Goal: Task Accomplishment & Management: Use online tool/utility

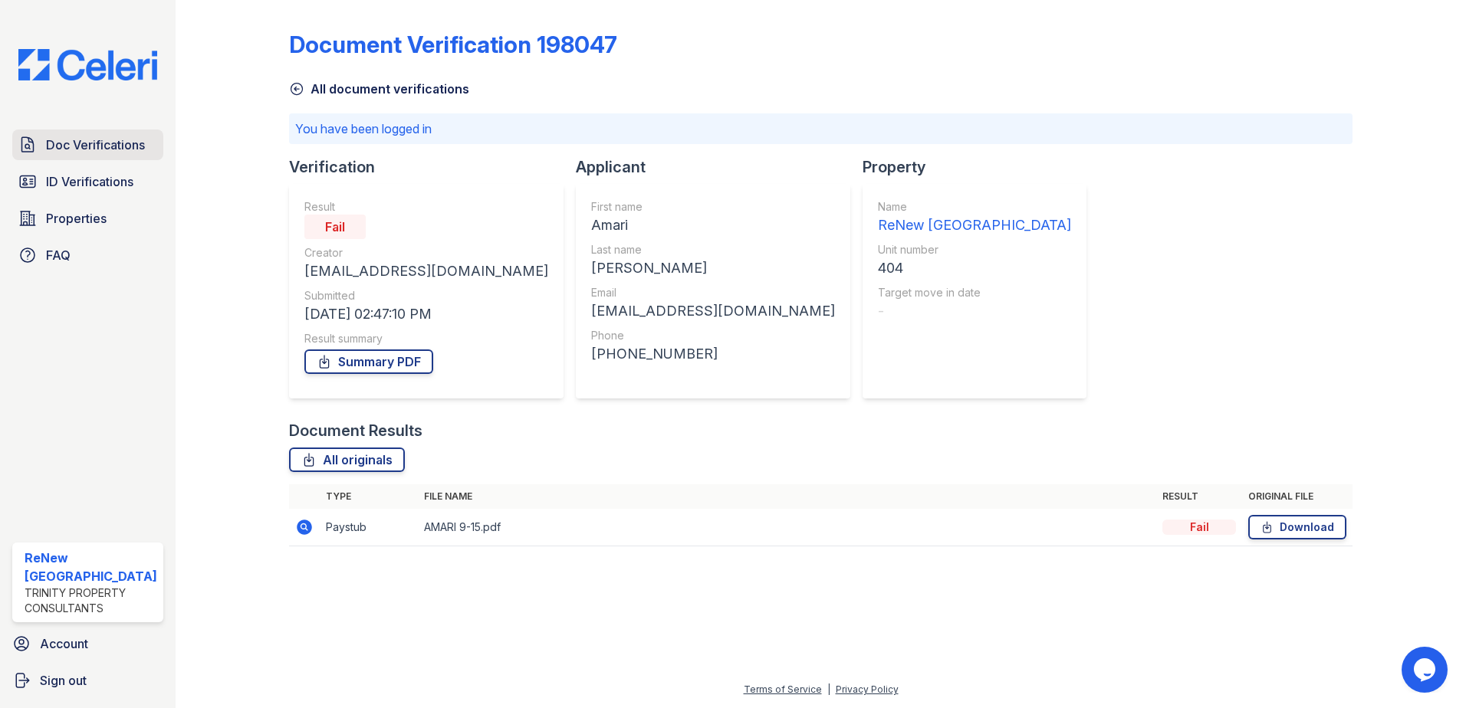
click at [70, 144] on span "Doc Verifications" at bounding box center [95, 145] width 99 height 18
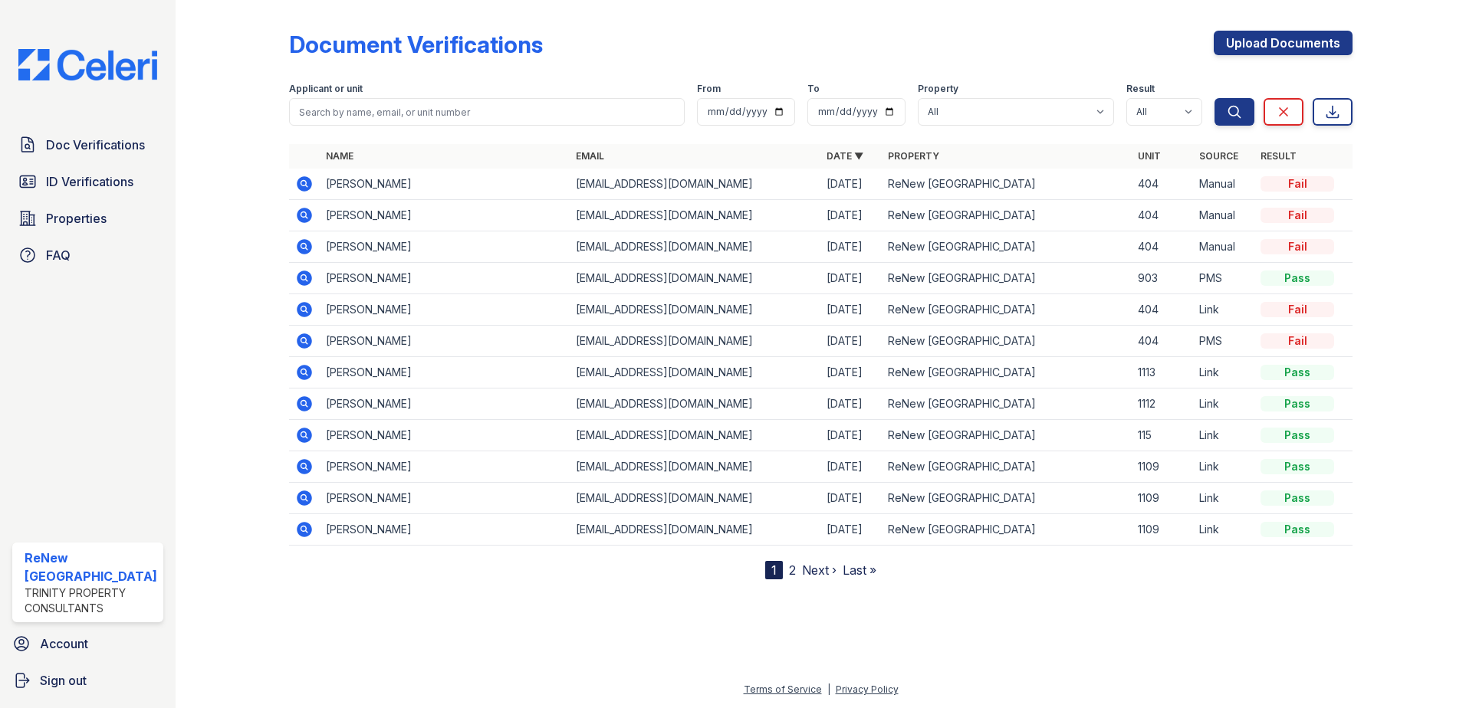
click at [312, 435] on icon at bounding box center [304, 435] width 18 height 18
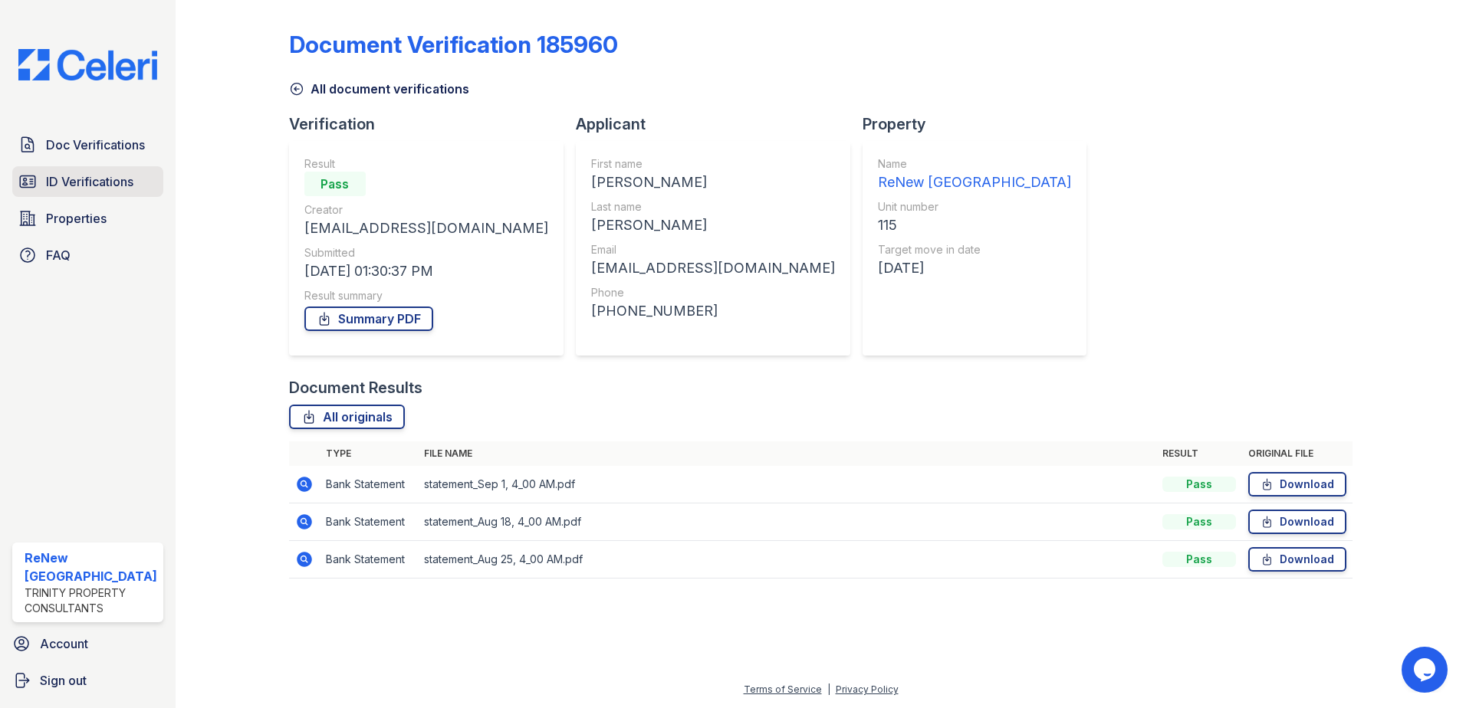
click at [94, 182] on span "ID Verifications" at bounding box center [89, 182] width 87 height 18
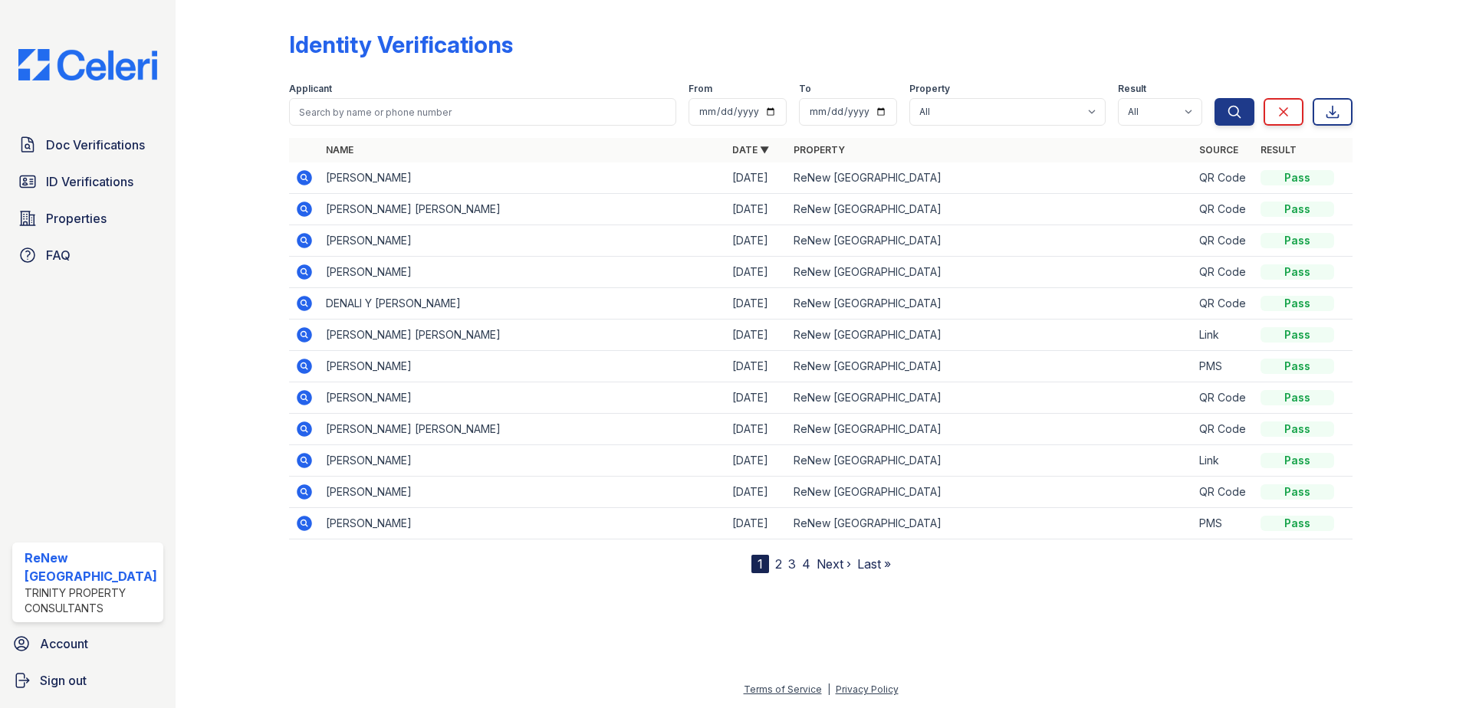
click at [780, 563] on link "2" at bounding box center [778, 564] width 7 height 15
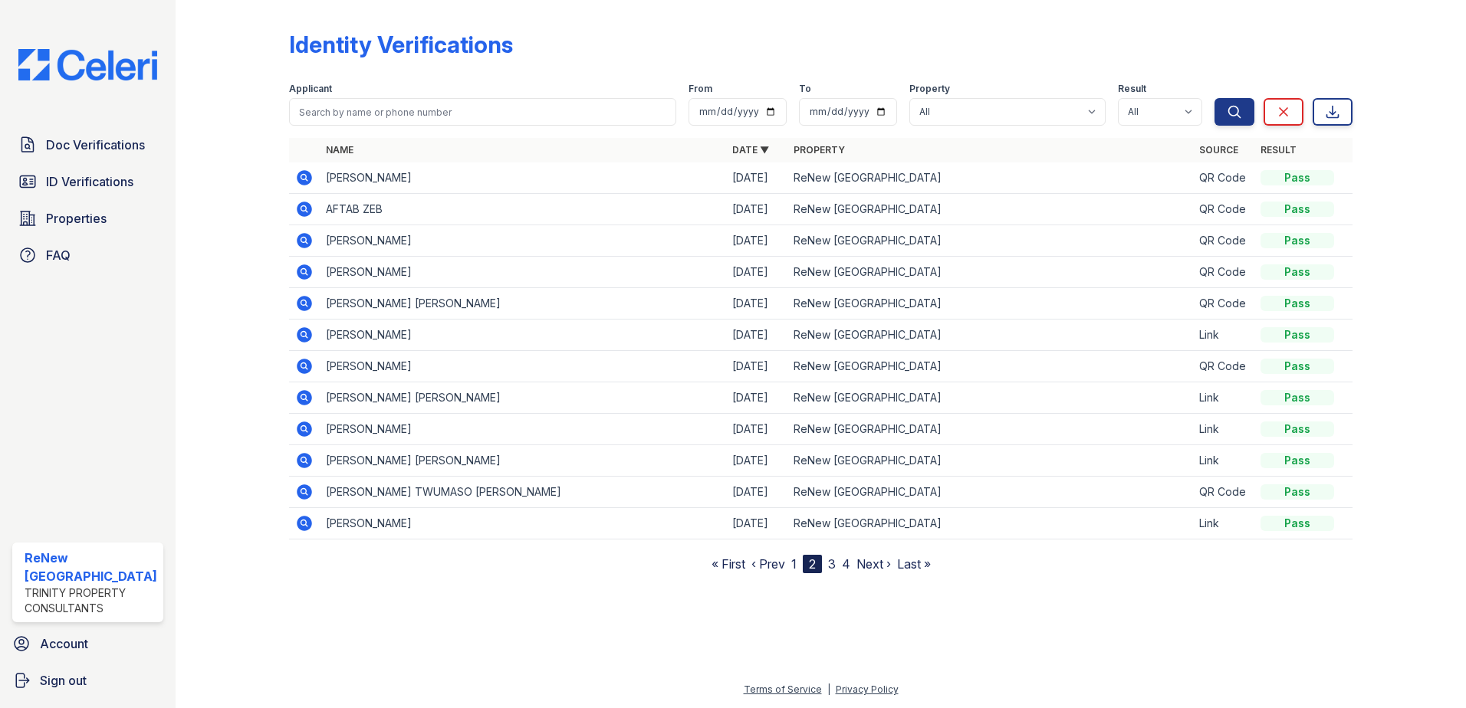
click at [832, 564] on link "3" at bounding box center [832, 564] width 8 height 15
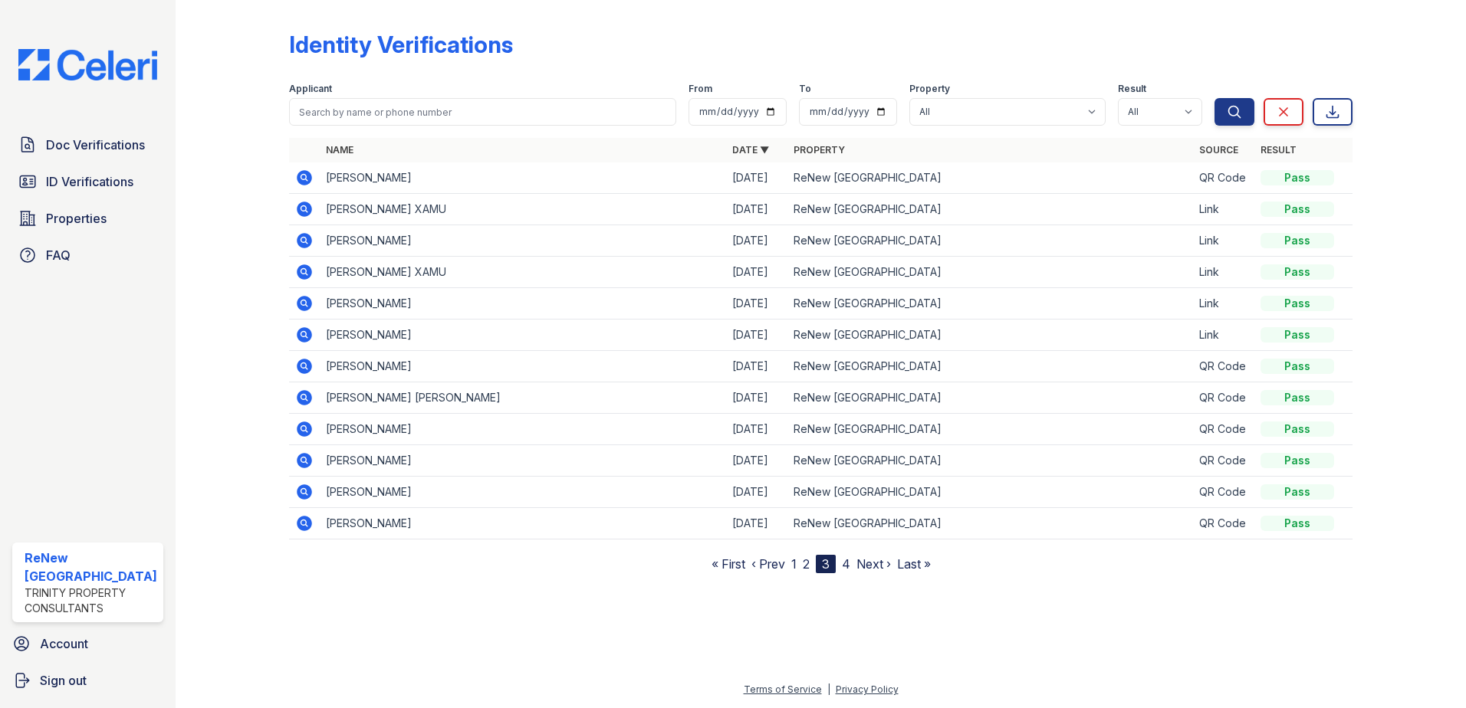
click at [307, 306] on icon at bounding box center [304, 303] width 18 height 18
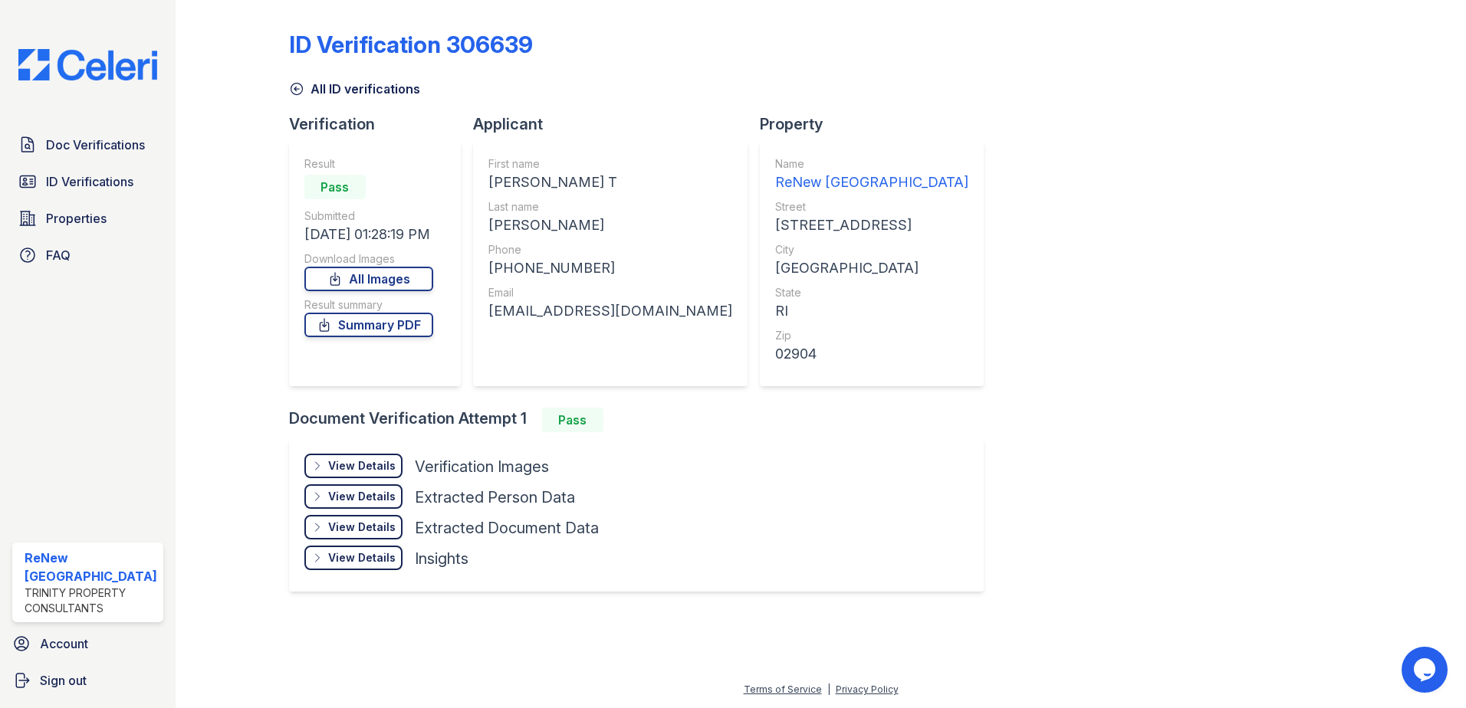
drag, startPoint x: 350, startPoint y: 461, endPoint x: 384, endPoint y: 450, distance: 35.4
click at [351, 461] on div "View Details" at bounding box center [361, 465] width 67 height 15
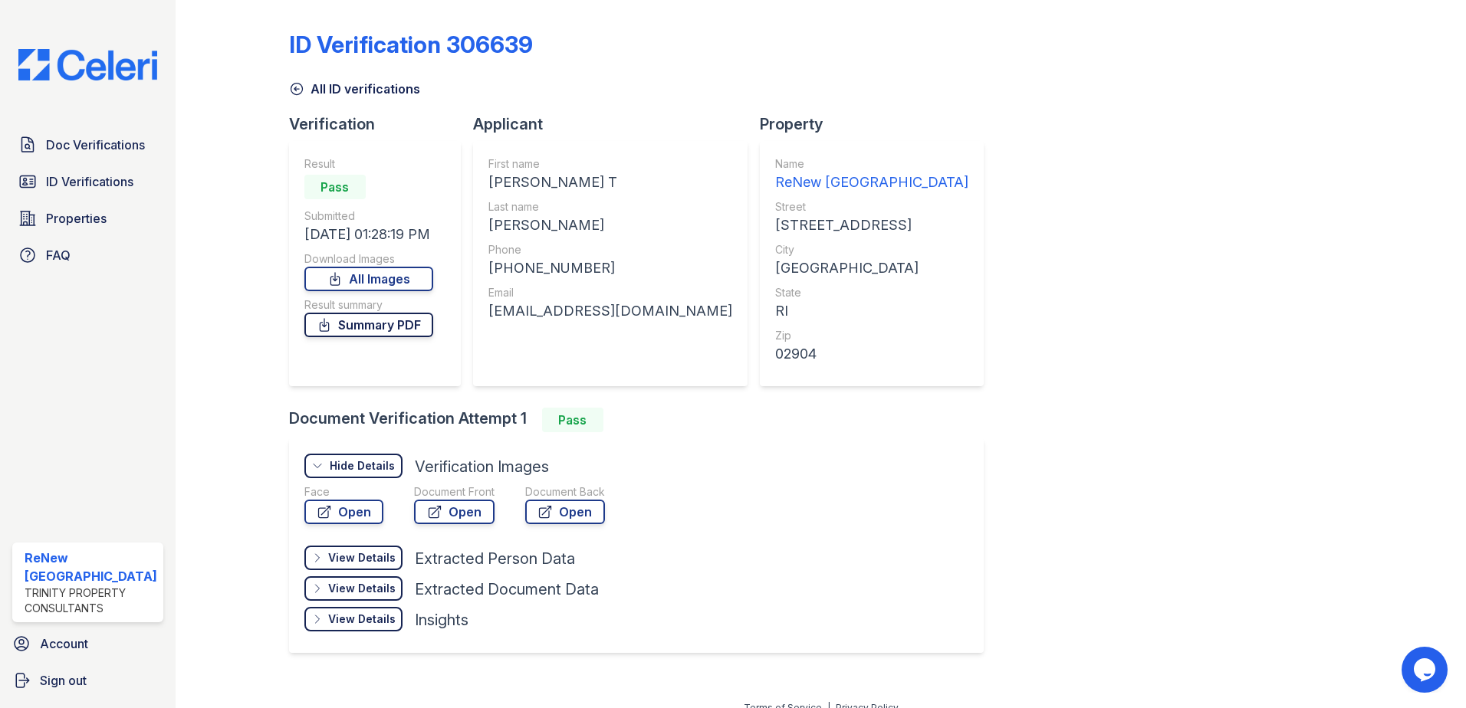
click at [369, 328] on link "Summary PDF" at bounding box center [368, 325] width 129 height 25
